Goal: Transaction & Acquisition: Subscribe to service/newsletter

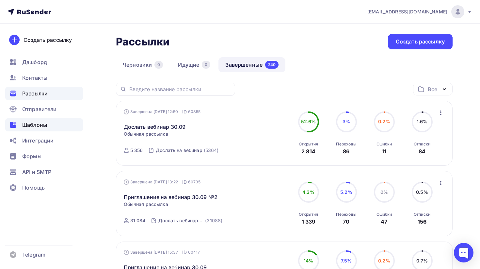
click at [41, 122] on span "Шаблоны" at bounding box center [34, 125] width 25 height 8
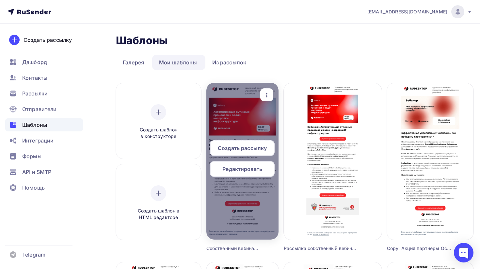
click at [271, 94] on icon "button" at bounding box center [267, 95] width 8 height 8
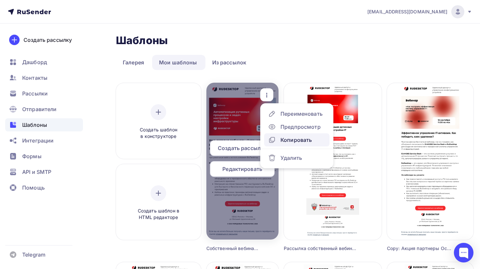
click at [307, 139] on div "Копировать" at bounding box center [295, 140] width 31 height 8
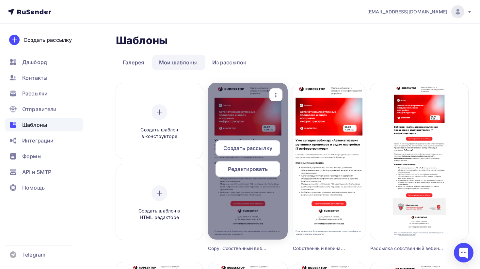
click at [282, 90] on div "button" at bounding box center [275, 94] width 13 height 13
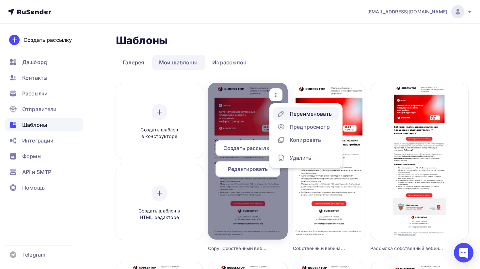
click at [308, 119] on link "Переименовать" at bounding box center [305, 113] width 65 height 13
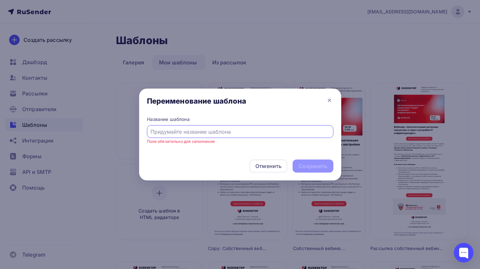
type input "Р"
type input "Запись вебинара 30.09"
click at [212, 149] on div "Название шаблона Запись вебинара 30.09" at bounding box center [240, 135] width 202 height 38
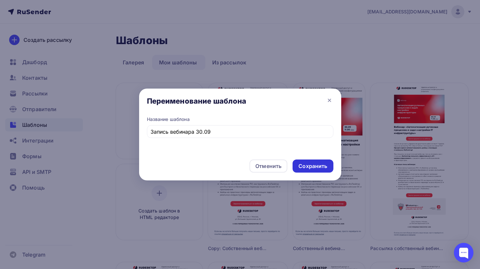
click at [316, 164] on div "Сохранить" at bounding box center [312, 166] width 29 height 8
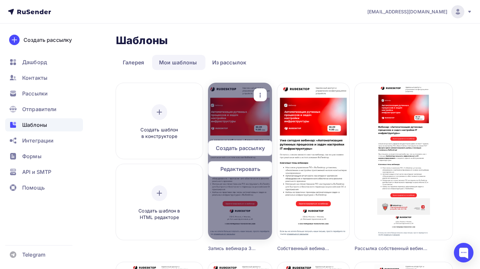
click at [253, 171] on span "Редактировать" at bounding box center [240, 169] width 40 height 8
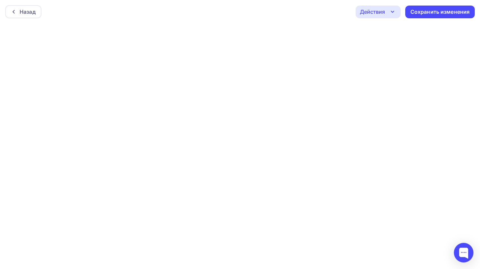
scroll to position [2, 0]
click at [428, 14] on div "Сохранить изменения" at bounding box center [440, 10] width 70 height 13
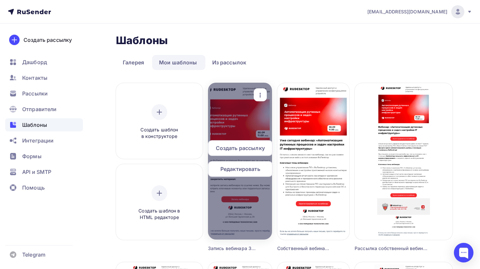
click at [248, 169] on span "Редактировать" at bounding box center [240, 169] width 40 height 8
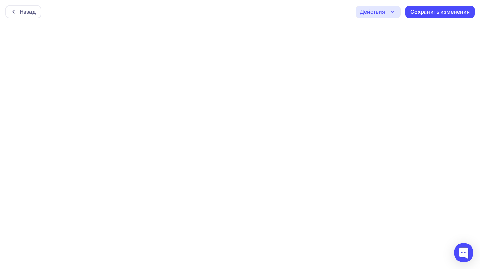
scroll to position [2, 0]
click at [394, 9] on icon "button" at bounding box center [392, 10] width 8 height 8
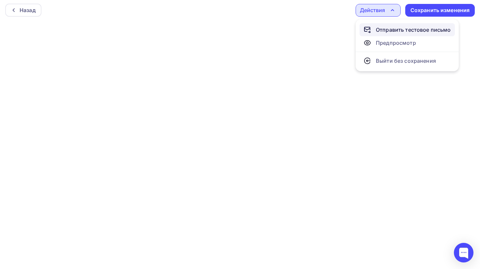
click at [396, 26] on div "Отправить тестовое письмо" at bounding box center [413, 30] width 75 height 8
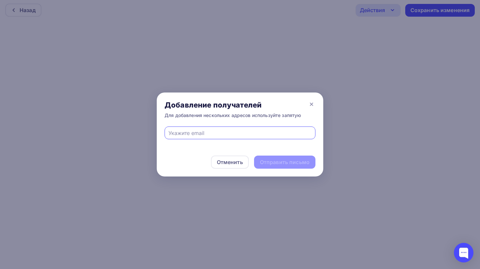
type input "[EMAIL_ADDRESS][PERSON_NAME][DOMAIN_NAME]"
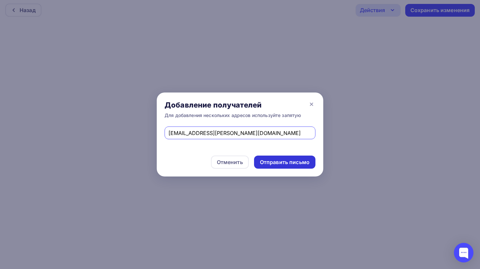
click at [266, 161] on div "Отправить письмо" at bounding box center [285, 162] width 50 height 8
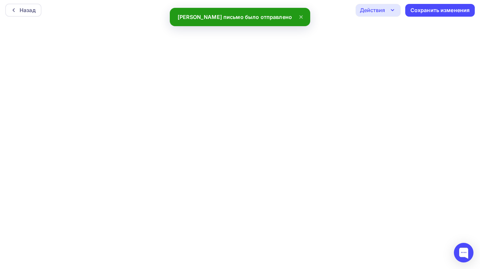
click at [363, 11] on div "Действия" at bounding box center [372, 10] width 25 height 8
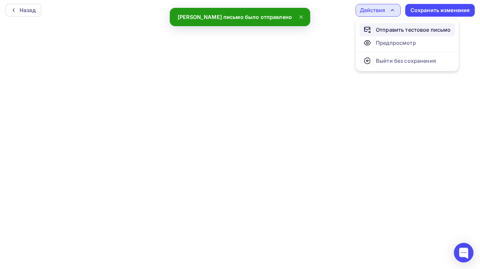
click at [385, 32] on div "Отправить тестовое письмо" at bounding box center [413, 30] width 75 height 8
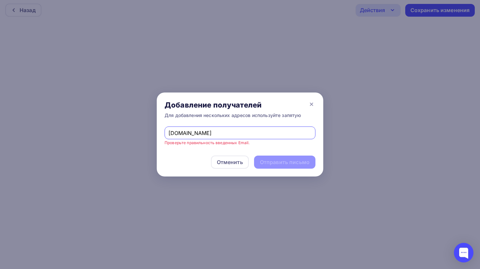
type input "[EMAIL_ADDRESS][DOMAIN_NAME]"
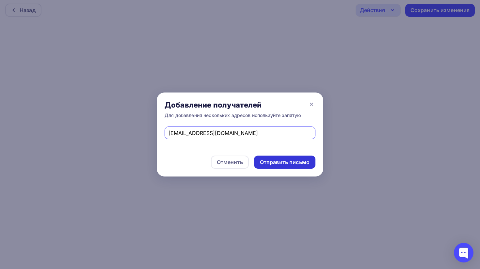
click at [273, 158] on div "Отправить письмо" at bounding box center [285, 162] width 50 height 8
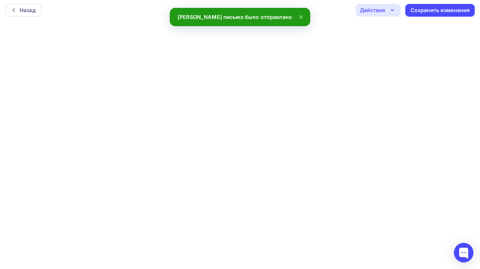
click at [369, 10] on div "Действия" at bounding box center [372, 10] width 25 height 8
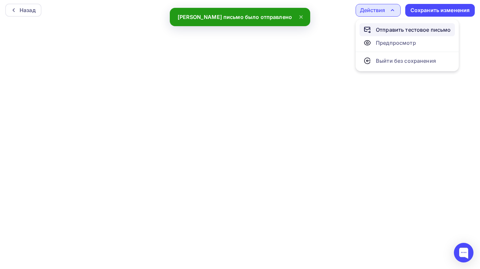
click at [380, 26] on div "Отправить тестовое письмо" at bounding box center [413, 30] width 75 height 8
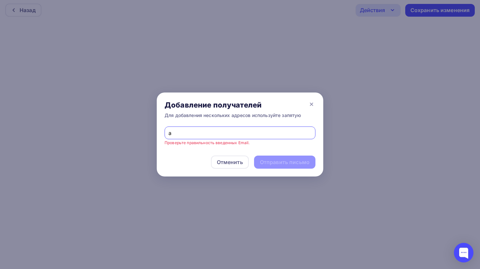
type input "[EMAIL_ADDRESS][DOMAIN_NAME]"
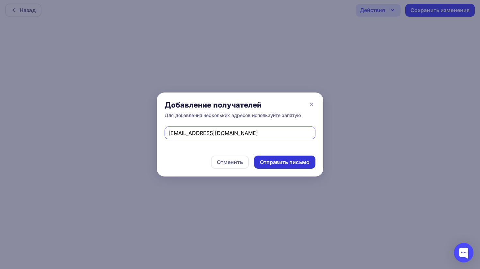
click at [292, 167] on div "Отправить письмо" at bounding box center [284, 161] width 61 height 13
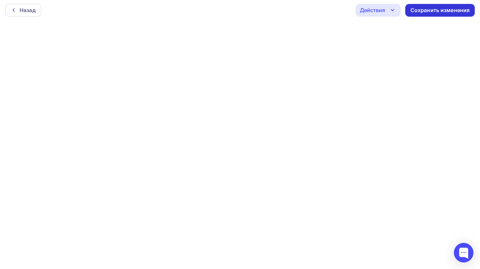
click at [439, 12] on div "Сохранить изменения" at bounding box center [439, 11] width 59 height 8
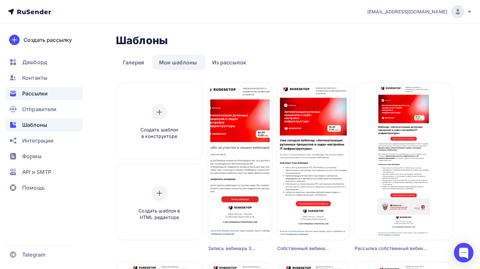
click at [38, 97] on span "Рассылки" at bounding box center [34, 93] width 25 height 8
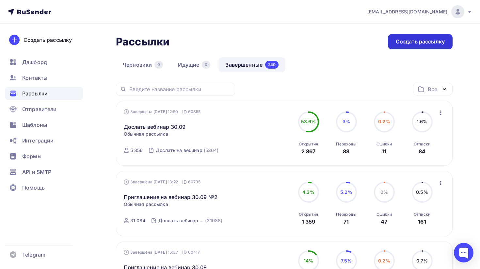
click at [411, 46] on div "Создать рассылку" at bounding box center [420, 41] width 65 height 15
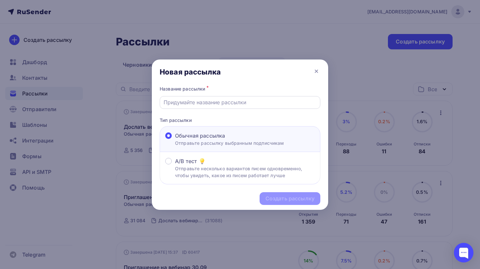
click at [238, 105] on input "text" at bounding box center [240, 102] width 153 height 8
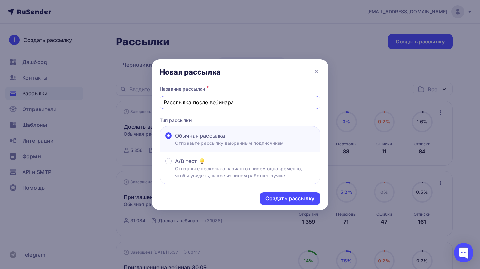
type input "Расслылка после вебинара"
click at [254, 82] on div "Новая рассылка" at bounding box center [240, 71] width 176 height 25
click at [278, 201] on div "Создать рассылку" at bounding box center [289, 199] width 49 height 8
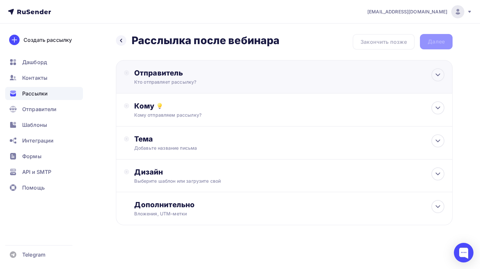
click at [189, 84] on div "Кто отправляет рассылку?" at bounding box center [197, 82] width 127 height 7
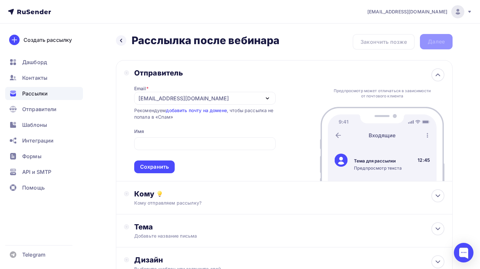
click at [298, 82] on div "Отправитель Email * [EMAIL_ADDRESS][DOMAIN_NAME] [EMAIL_ADDRESS][DOMAIN_NAME] […" at bounding box center [284, 120] width 337 height 121
click at [54, 74] on div "Контакты" at bounding box center [44, 77] width 78 height 13
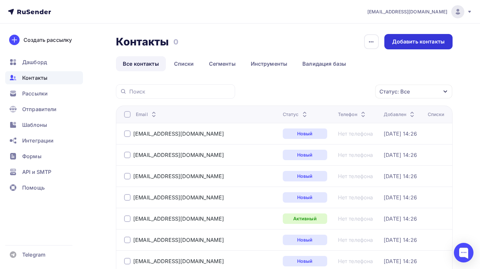
click at [411, 48] on div "Добавить контакты" at bounding box center [418, 41] width 68 height 15
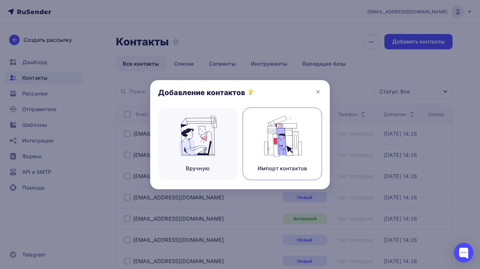
click at [256, 138] on div "Импорт контактов" at bounding box center [282, 143] width 79 height 72
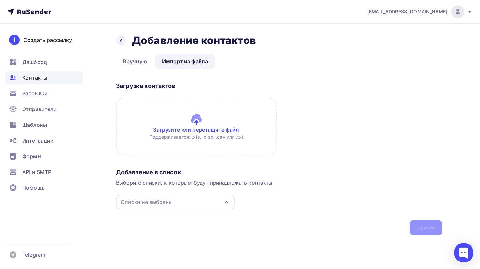
click at [169, 198] on div "Списки не выбраны" at bounding box center [147, 202] width 52 height 8
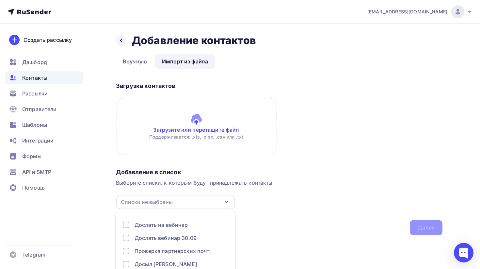
scroll to position [41, 0]
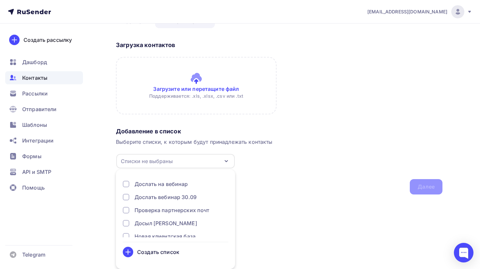
click at [166, 252] on div "Создать список" at bounding box center [158, 252] width 42 height 8
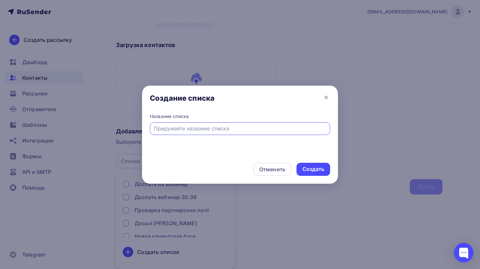
scroll to position [0, 0]
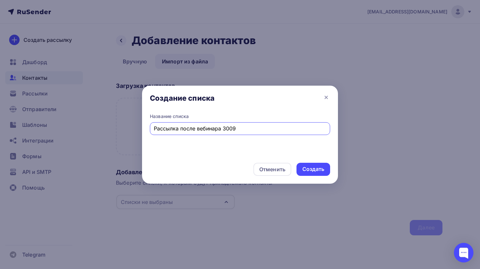
click at [244, 159] on div "Отменить Создать" at bounding box center [240, 169] width 196 height 29
click at [230, 130] on input "Рассылка после вебинара 3009" at bounding box center [240, 128] width 173 height 8
type input "Рассылка после вебинара 30.09"
click at [231, 153] on div "Название списка Рассылка после вебинара 30.09" at bounding box center [240, 134] width 196 height 42
click at [316, 170] on div "Создать" at bounding box center [313, 169] width 22 height 8
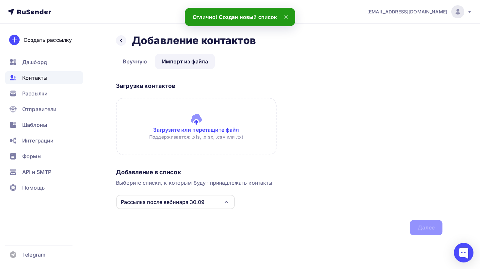
click at [192, 128] on input "file" at bounding box center [196, 126] width 161 height 57
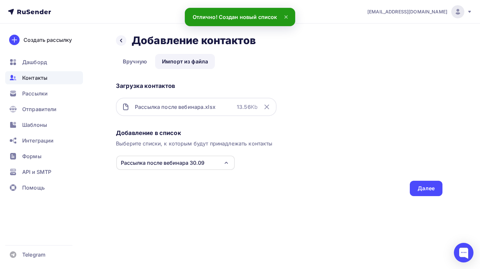
click at [353, 150] on div "Добавление в список Выберите списки, к которым будут принадлежать контакты Расс…" at bounding box center [279, 161] width 326 height 70
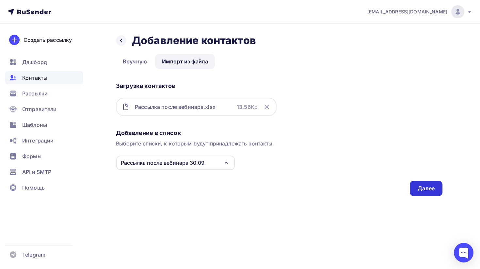
click at [426, 186] on div "Далее" at bounding box center [426, 188] width 17 height 8
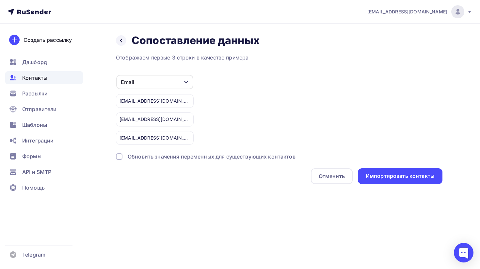
click at [143, 155] on div "Обновить значения переменных для существующих контактов" at bounding box center [212, 156] width 168 height 8
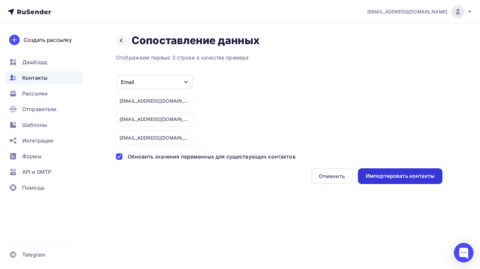
click at [395, 174] on div "Импортировать контакты" at bounding box center [400, 176] width 69 height 8
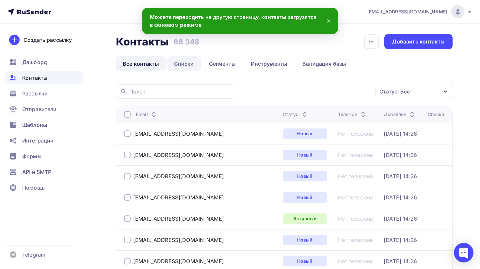
click at [185, 70] on link "Списки" at bounding box center [184, 63] width 34 height 15
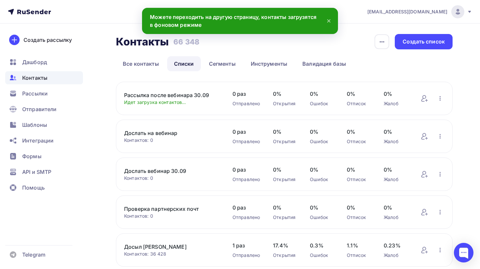
click at [175, 96] on link "Рассылка после вебинара 30.09" at bounding box center [171, 95] width 95 height 8
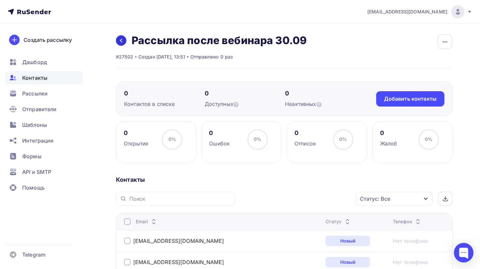
click at [120, 44] on link at bounding box center [121, 40] width 10 height 10
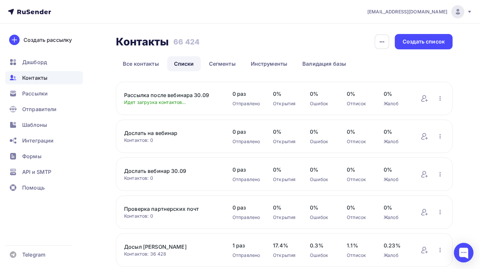
click at [180, 95] on link "Рассылка после вебинара 30.09" at bounding box center [171, 95] width 95 height 8
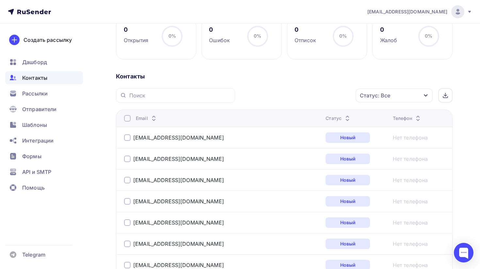
scroll to position [125, 0]
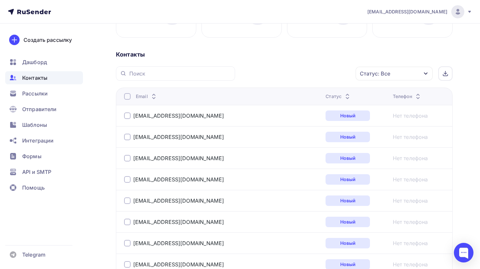
click at [390, 80] on div "Статус: Все" at bounding box center [394, 74] width 77 height 14
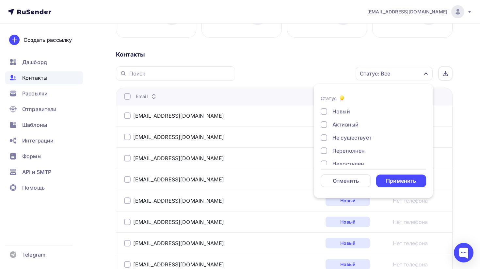
click at [337, 140] on div "Не существует" at bounding box center [351, 138] width 39 height 8
click at [338, 152] on div "Переполнен" at bounding box center [348, 151] width 32 height 8
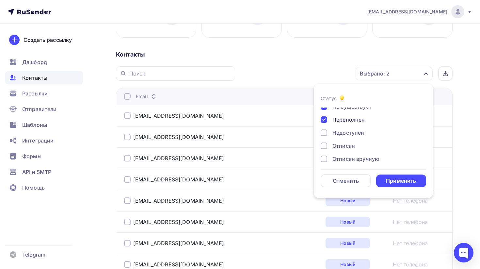
scroll to position [32, 0]
click at [341, 134] on div "Недоступен" at bounding box center [348, 132] width 32 height 8
click at [336, 148] on div "Отписан" at bounding box center [343, 145] width 23 height 8
click at [336, 161] on div "Отписан вручную" at bounding box center [355, 158] width 47 height 8
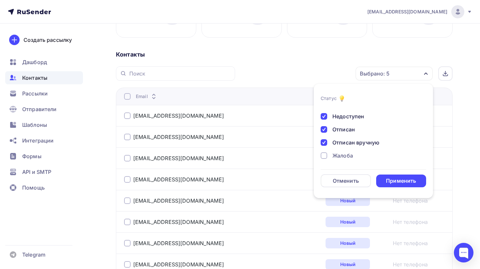
click at [339, 155] on div "Жалоба" at bounding box center [342, 155] width 21 height 8
click at [388, 181] on div "Применить" at bounding box center [401, 181] width 30 height 8
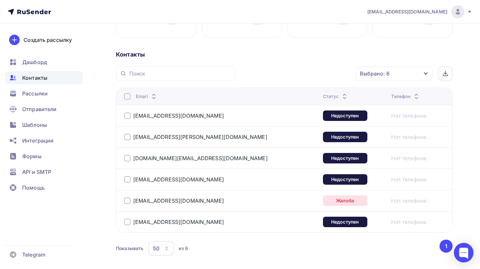
click at [129, 97] on div at bounding box center [127, 96] width 7 height 7
click at [333, 74] on div "Действие" at bounding box center [307, 73] width 86 height 13
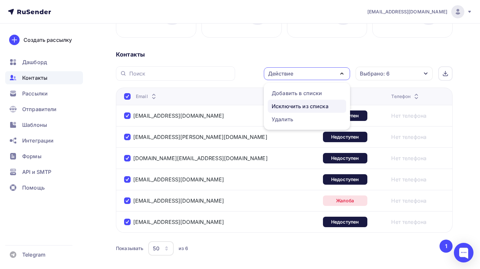
click at [309, 104] on div "Исключить из списка" at bounding box center [300, 106] width 57 height 8
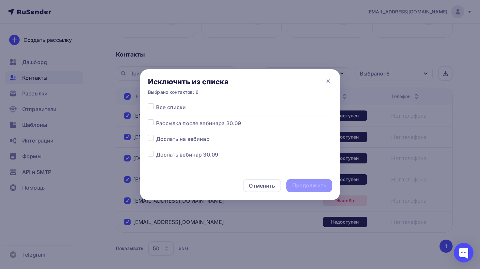
click at [169, 109] on span "Все списки" at bounding box center [171, 107] width 30 height 8
click at [156, 103] on label at bounding box center [156, 103] width 0 height 0
click at [153, 105] on input "checkbox" at bounding box center [151, 106] width 6 height 6
checkbox input "true"
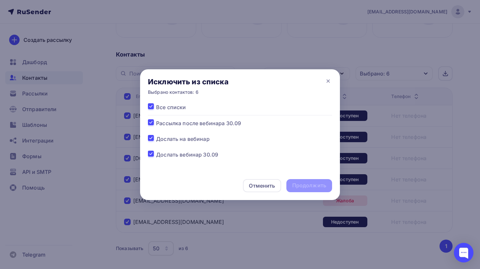
checkbox input "true"
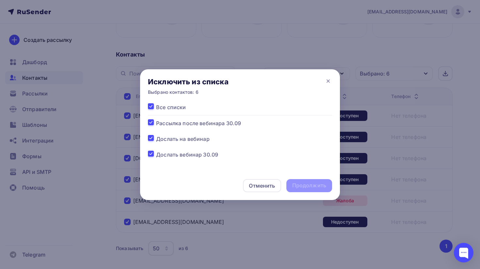
checkbox input "true"
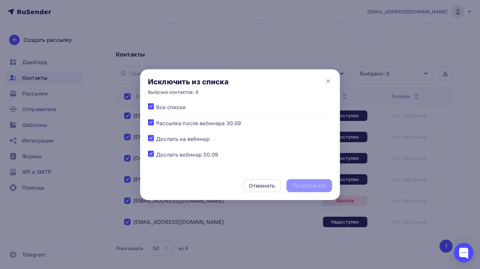
checkbox input "true"
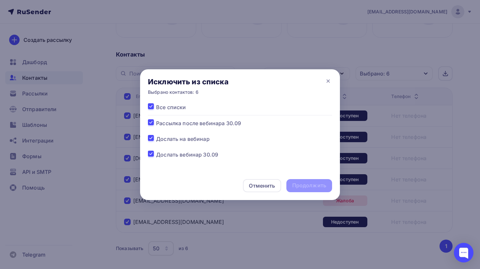
checkbox input "true"
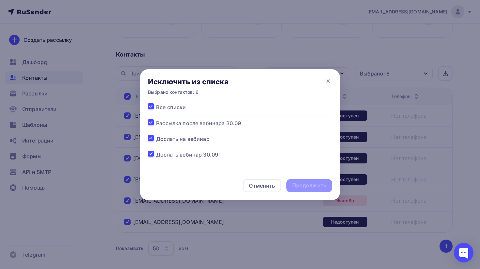
checkbox input "true"
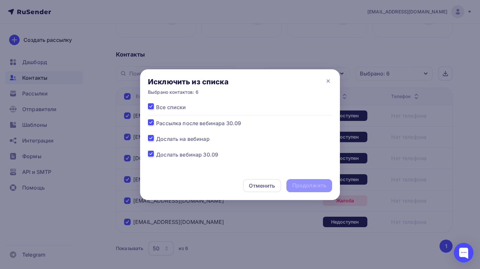
checkbox input "true"
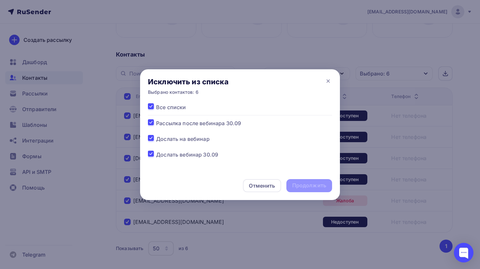
checkbox input "true"
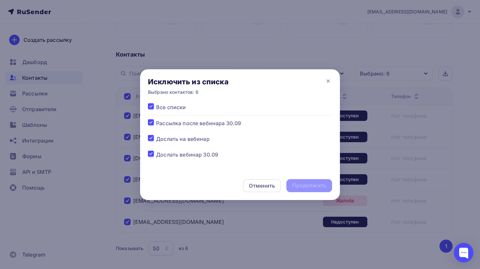
checkbox input "true"
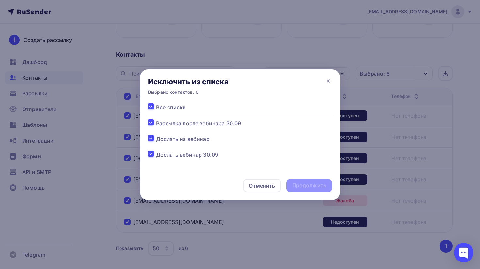
checkbox input "true"
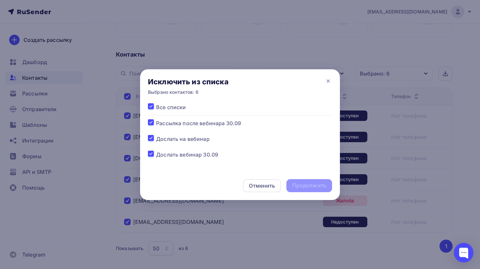
checkbox input "true"
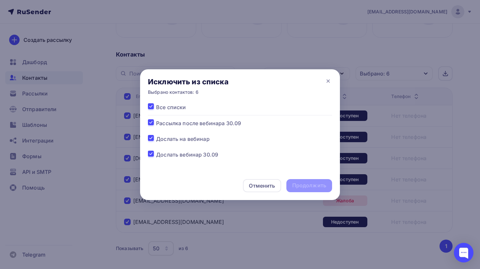
checkbox input "true"
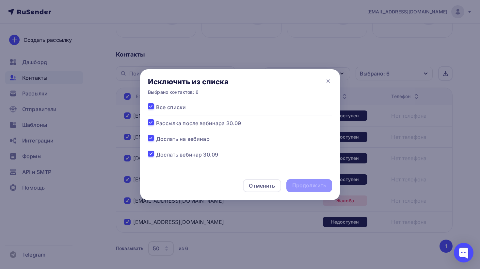
checkbox input "true"
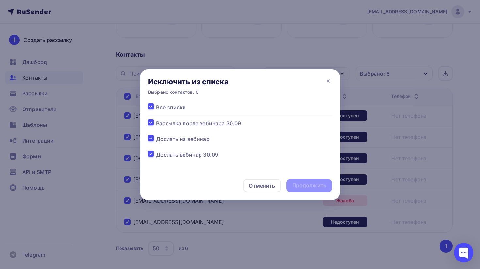
checkbox input "true"
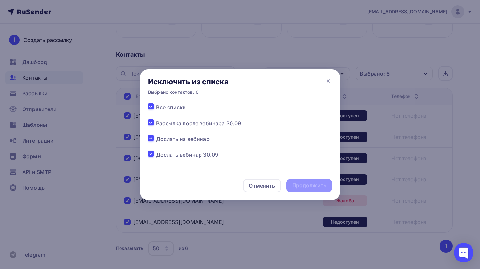
checkbox input "true"
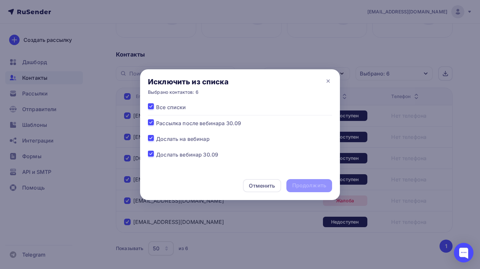
checkbox input "true"
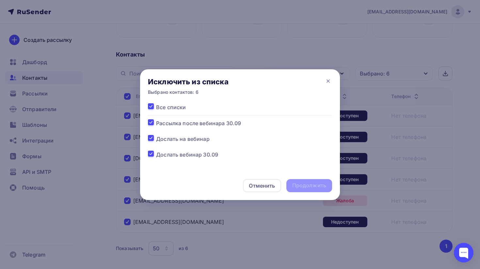
checkbox input "true"
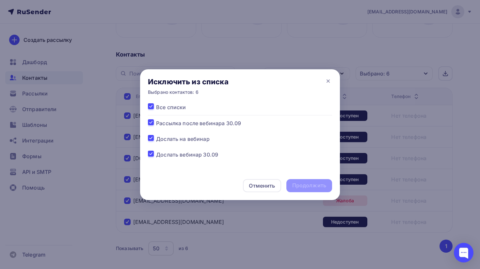
checkbox input "true"
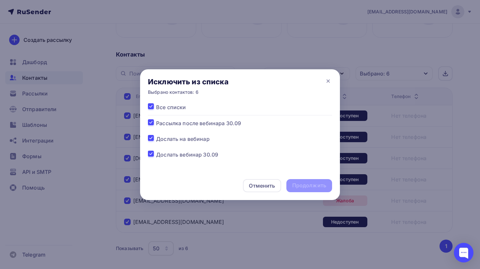
checkbox input "true"
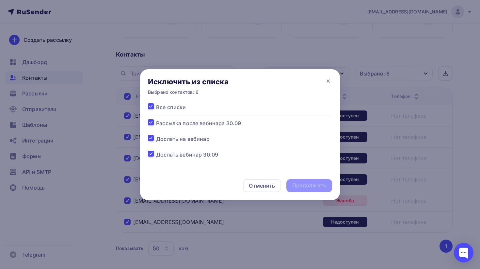
checkbox input "true"
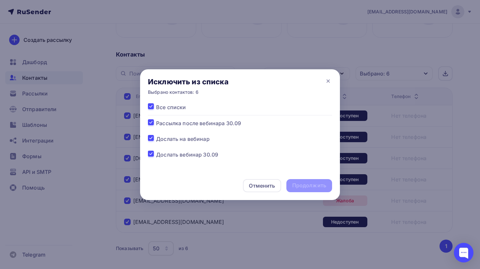
checkbox input "true"
click at [309, 184] on div "Продолжить" at bounding box center [309, 186] width 34 height 8
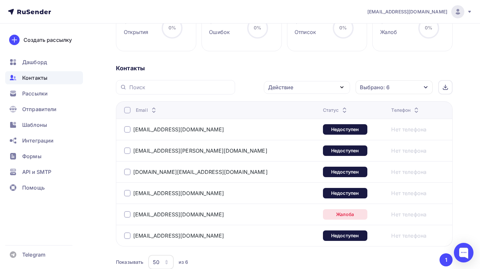
scroll to position [107, 0]
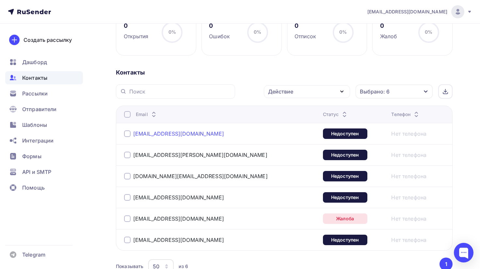
click at [193, 135] on link "[EMAIL_ADDRESS][DOMAIN_NAME]" at bounding box center [178, 133] width 91 height 7
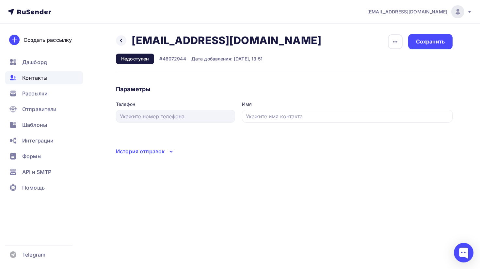
click at [163, 153] on div "История отправок" at bounding box center [140, 151] width 49 height 8
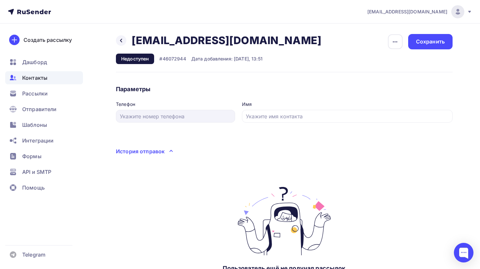
click at [166, 151] on div "История отправок" at bounding box center [284, 151] width 337 height 8
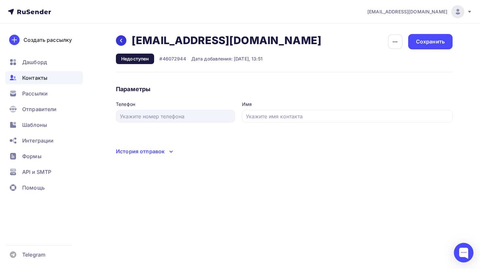
click at [119, 37] on div at bounding box center [121, 40] width 10 height 10
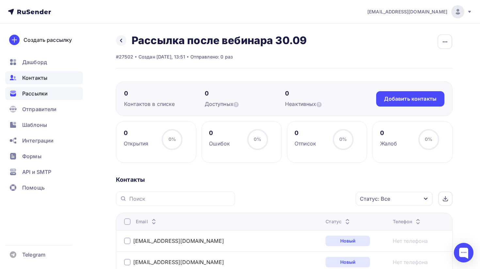
click at [43, 92] on span "Рассылки" at bounding box center [34, 93] width 25 height 8
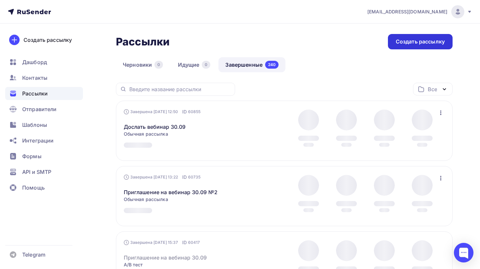
click at [410, 41] on div "Создать рассылку" at bounding box center [420, 42] width 49 height 8
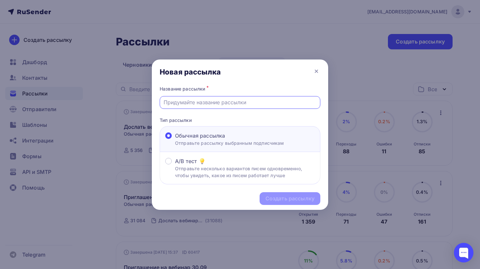
click at [246, 106] on input "text" at bounding box center [240, 102] width 153 height 8
type input "Рассылка после вебинара 30.09"
click at [264, 84] on div "Название рассылки *" at bounding box center [240, 88] width 161 height 9
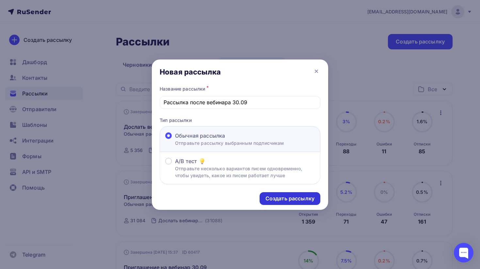
click at [288, 199] on div "Создать рассылку" at bounding box center [289, 199] width 49 height 8
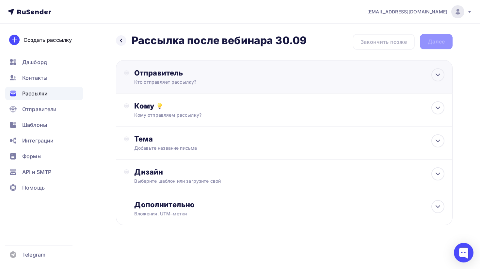
click at [186, 81] on div "Кто отправляет рассылку?" at bounding box center [197, 82] width 127 height 7
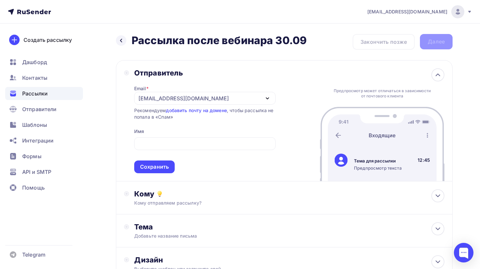
click at [302, 85] on div "Отправитель Email * [EMAIL_ADDRESS][DOMAIN_NAME] [EMAIL_ADDRESS][DOMAIN_NAME] […" at bounding box center [284, 120] width 337 height 121
click at [241, 95] on div "[EMAIL_ADDRESS][DOMAIN_NAME]" at bounding box center [204, 98] width 141 height 13
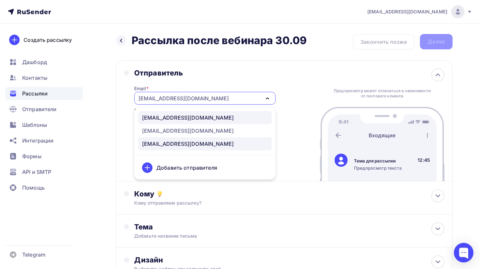
click at [207, 114] on div "[EMAIL_ADDRESS][DOMAIN_NAME]" at bounding box center [205, 118] width 126 height 8
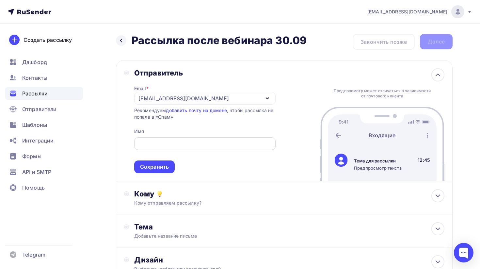
click at [193, 141] on input "text" at bounding box center [205, 144] width 134 height 8
type input "[PERSON_NAME]"
type input "RuDesktop"
click at [150, 166] on div "Сохранить" at bounding box center [154, 167] width 29 height 8
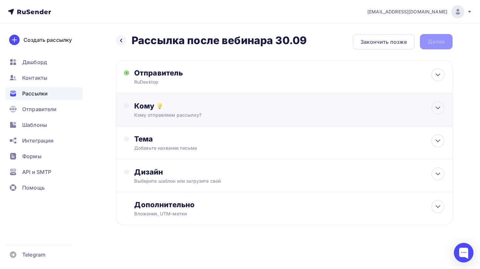
click at [183, 111] on div "Кому Кому отправляем рассылку? Списки получателей Выберите список Все списки id…" at bounding box center [289, 109] width 310 height 17
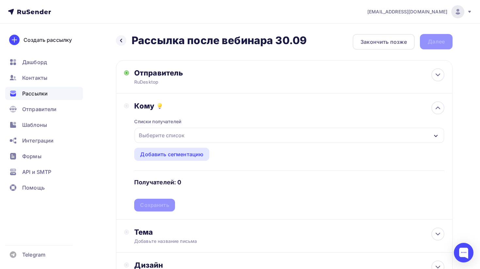
click at [174, 137] on div "Выберите список" at bounding box center [161, 135] width 51 height 12
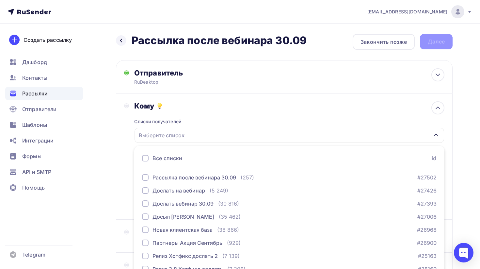
scroll to position [46, 0]
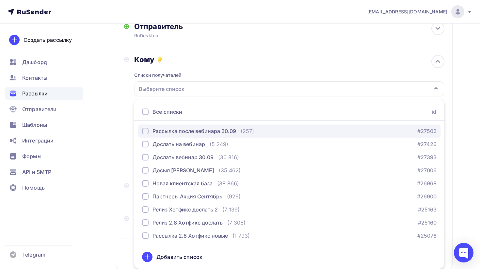
click at [190, 130] on div "Рассылка после вебинара 30.09" at bounding box center [194, 131] width 84 height 8
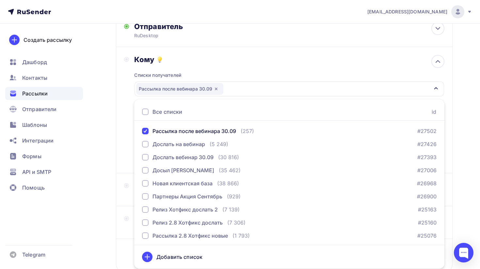
click at [127, 108] on div "Кому Списки получателей Рассылка после вебинара 30.09 Все списки id Рассылка по…" at bounding box center [284, 110] width 320 height 110
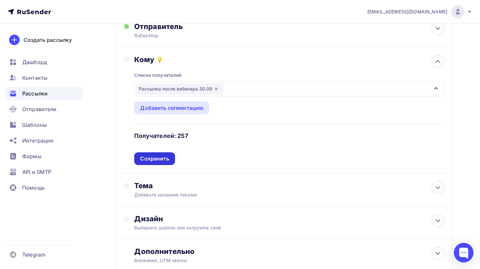
click at [160, 156] on div "Сохранить" at bounding box center [154, 159] width 29 height 8
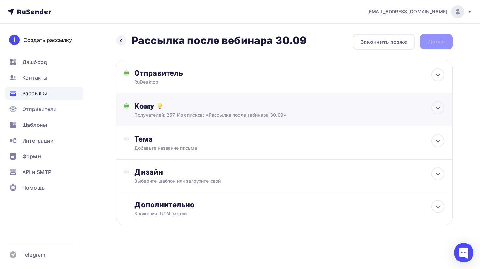
scroll to position [0, 0]
click at [166, 138] on div "Тема" at bounding box center [198, 138] width 129 height 9
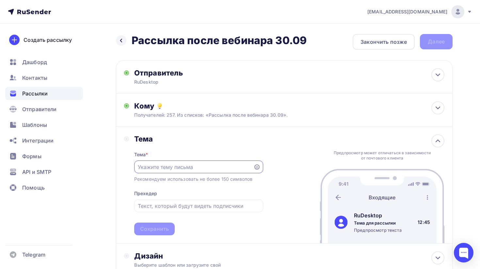
paste input "Запись вебинара для вас: Автоматизируйте рутину с RuDesktop"
type input "Запись вебинара для вас: Автоматизируйте рутину с RuDesktop"
click at [273, 150] on div "Тема Тема * Запись вебинара для вас: Автоматизируйте рутину с RuDesktop Рекомен…" at bounding box center [284, 184] width 337 height 117
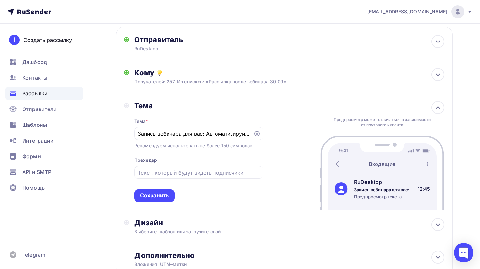
scroll to position [47, 0]
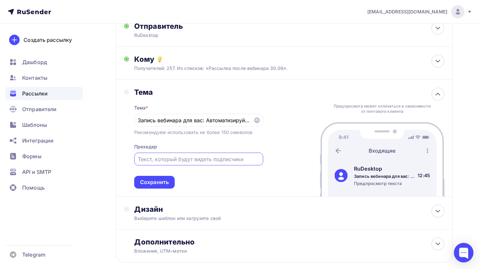
click at [209, 157] on input "text" at bounding box center [198, 159] width 121 height 8
type input "П"
type input "Ссылка на запись [PERSON_NAME] внутри!"
click at [287, 144] on div "Тема Тема * Запись вебинара для вас: Автоматизируйте рутину с RuDesktop Рекомен…" at bounding box center [284, 138] width 337 height 117
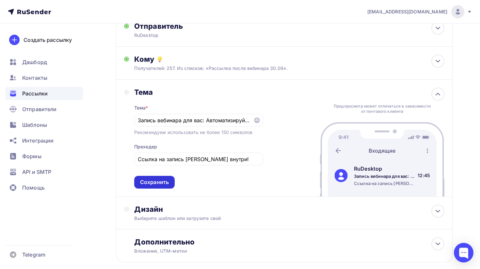
click at [162, 182] on div "Сохранить" at bounding box center [154, 182] width 29 height 8
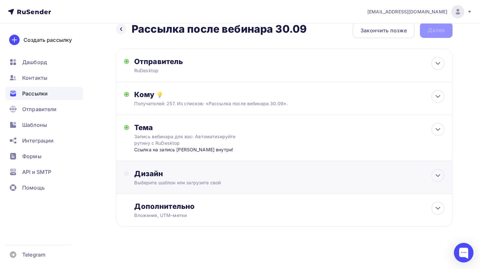
click at [197, 174] on div "Дизайн" at bounding box center [289, 173] width 310 height 9
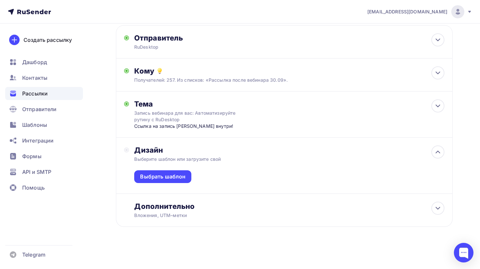
scroll to position [36, 0]
click at [182, 174] on div "Выбрать шаблон" at bounding box center [162, 177] width 45 height 8
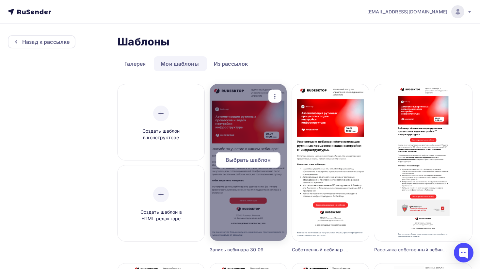
click at [262, 162] on span "Выбрать шаблон" at bounding box center [248, 160] width 45 height 8
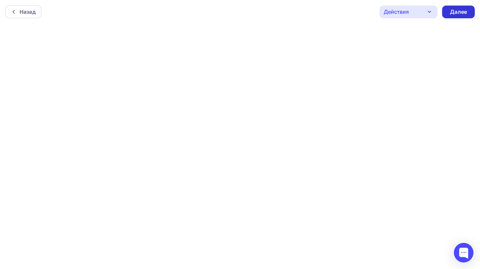
click at [457, 7] on div "Далее" at bounding box center [458, 12] width 33 height 13
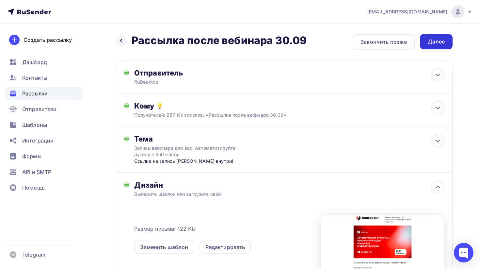
click at [440, 42] on div "Далее" at bounding box center [436, 42] width 17 height 8
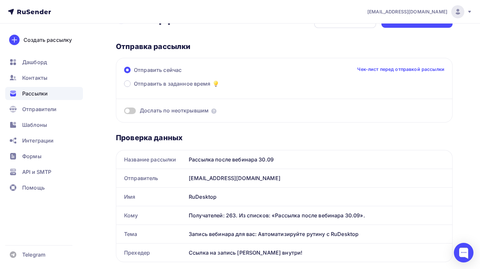
scroll to position [14, 0]
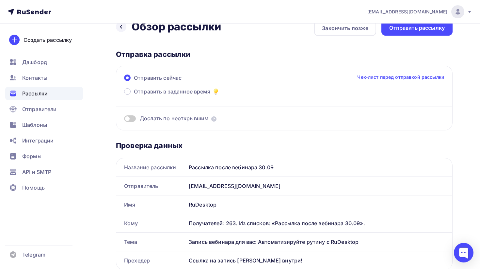
click at [131, 118] on span at bounding box center [130, 118] width 12 height 7
click at [124, 119] on input "checkbox" at bounding box center [124, 119] width 0 height 0
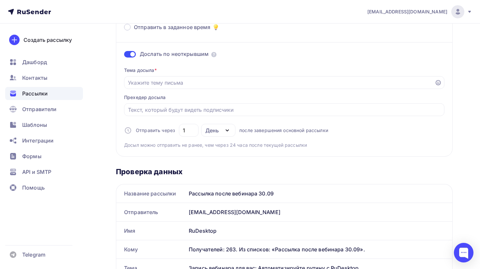
scroll to position [106, 0]
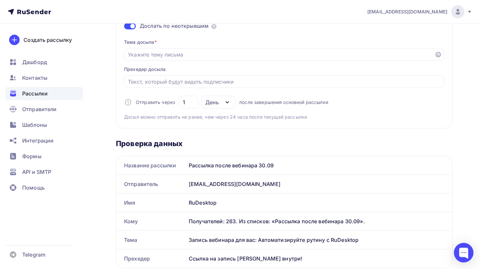
drag, startPoint x: 367, startPoint y: 243, endPoint x: 187, endPoint y: 236, distance: 180.3
click at [187, 236] on div "Запись вебинара для вас: Автоматизируйте рутину с RuDesktop" at bounding box center [319, 239] width 266 height 18
copy div "Запись вебинара для вас: Автоматизируйте рутину с RuDesktop"
click at [182, 59] on div at bounding box center [284, 54] width 320 height 13
click at [193, 57] on input "Отправить в заданное время" at bounding box center [279, 55] width 303 height 8
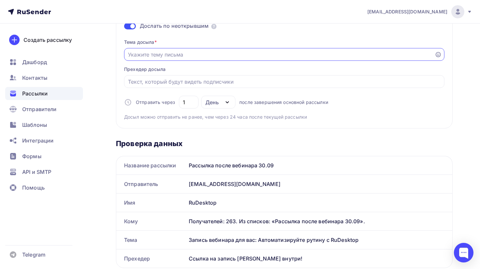
paste input "Запись вебинара для вас: Автоматизируйте рутину с RuDesktop"
type input "Запись вебинара для вас: Автоматизируйте рутину с RuDesktop"
drag, startPoint x: 288, startPoint y: 258, endPoint x: 187, endPoint y: 255, distance: 101.6
click at [187, 255] on div "Ссылка на запись [PERSON_NAME] внутри!" at bounding box center [319, 258] width 266 height 18
copy div "Ссылка на запись [PERSON_NAME] внутри!"
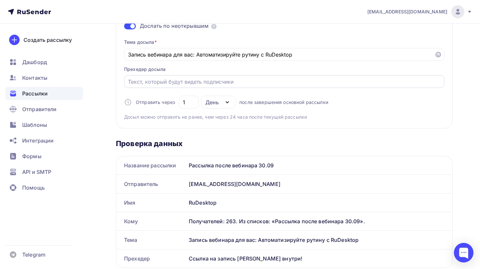
click at [194, 81] on input "Отправить в заданное время" at bounding box center [284, 82] width 313 height 8
paste input "Ссылка на запись [PERSON_NAME] внутри!"
type input "Ссылка на запись [PERSON_NAME] внутри!"
click at [325, 120] on div "Тема досыла * Запись вебинара для вас: Автоматизируйте рутину с RuDesktop Прехе…" at bounding box center [284, 77] width 320 height 87
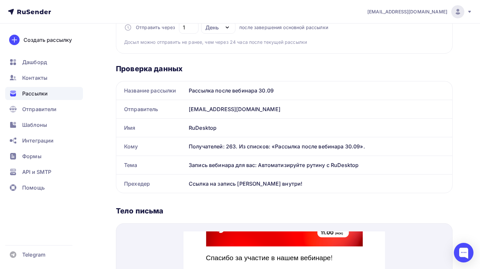
scroll to position [0, 0]
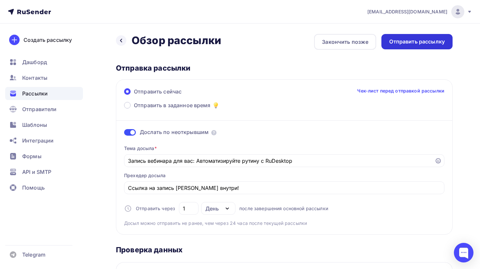
click at [426, 46] on div "Отправить рассылку" at bounding box center [416, 41] width 71 height 15
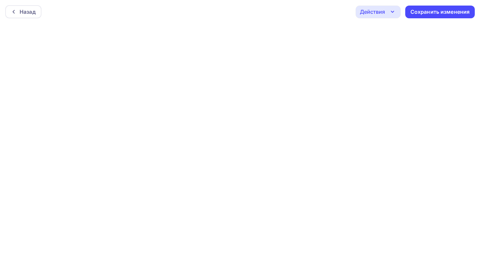
drag, startPoint x: 0, startPoint y: 0, endPoint x: 186, endPoint y: 24, distance: 187.9
click at [188, 3] on div "Назад Действия Отправить тестовое письмо Предпросмотр Выйти без сохранения Сохр…" at bounding box center [240, 12] width 480 height 24
click at [23, 15] on div "Назад" at bounding box center [28, 12] width 16 height 8
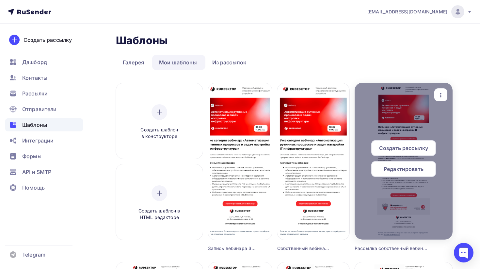
click at [399, 173] on div "Редактировать" at bounding box center [403, 169] width 65 height 16
